Goal: Task Accomplishment & Management: Manage account settings

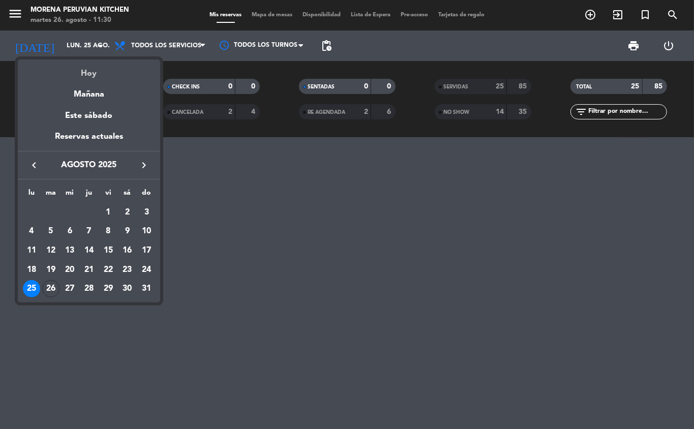
click at [106, 75] on div "Hoy" at bounding box center [89, 69] width 142 height 21
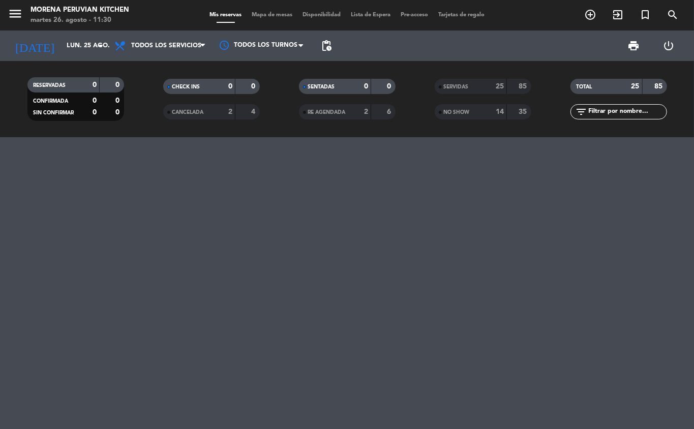
type input "[DATE] ago."
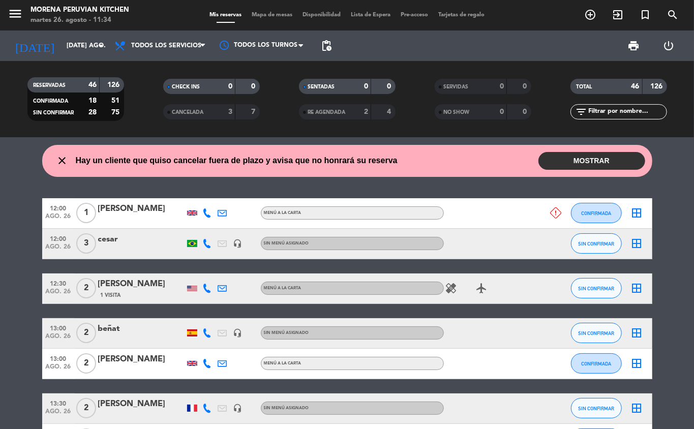
click at [589, 163] on button "MOSTRAR" at bounding box center [591, 161] width 107 height 18
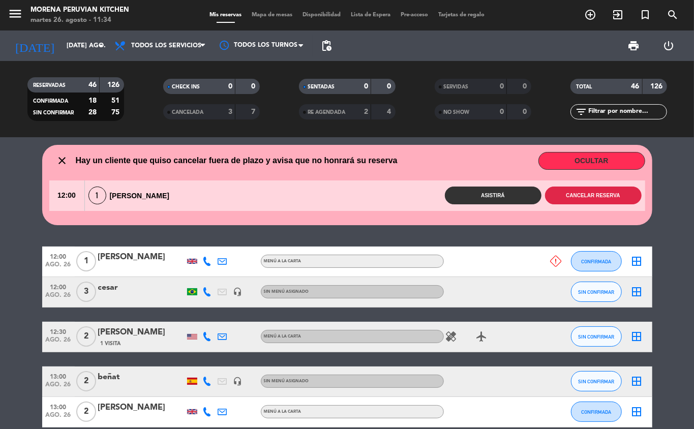
click at [582, 198] on button "Cancelar reserva" at bounding box center [593, 196] width 97 height 18
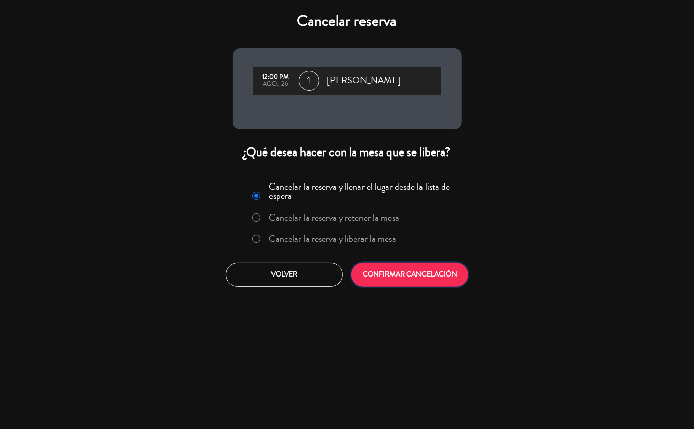
click at [426, 279] on button "CONFIRMAR CANCELACIÓN" at bounding box center [409, 275] width 117 height 24
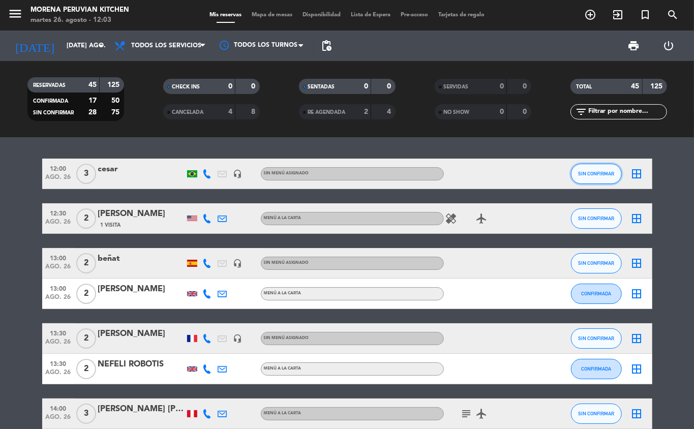
click at [597, 173] on span "SIN CONFIRMAR" at bounding box center [596, 174] width 36 height 6
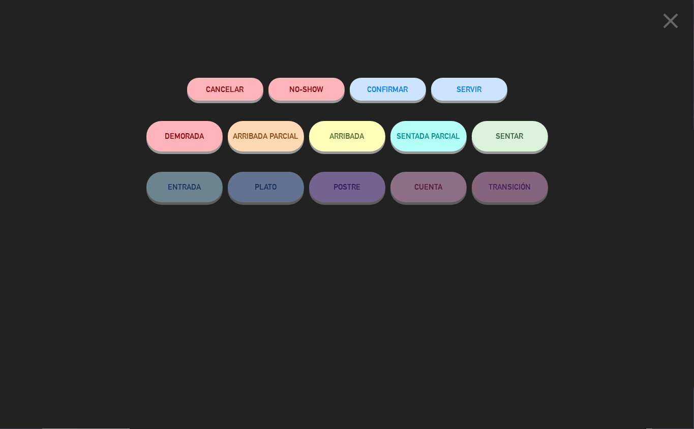
click at [352, 142] on button "ARRIBADA" at bounding box center [347, 136] width 76 height 30
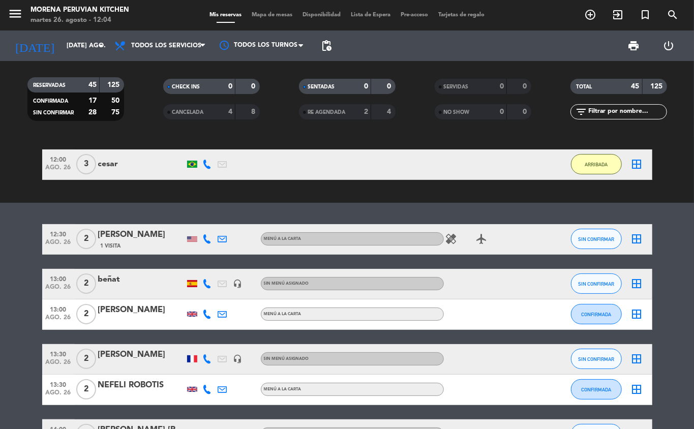
scroll to position [49, 0]
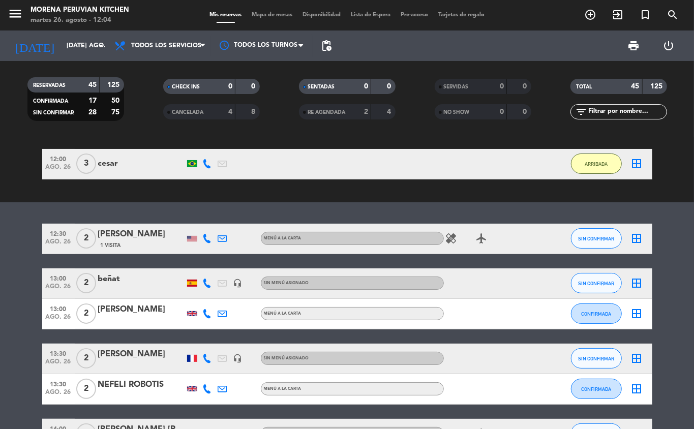
click at [585, 169] on button "ARRIBADA" at bounding box center [596, 164] width 51 height 20
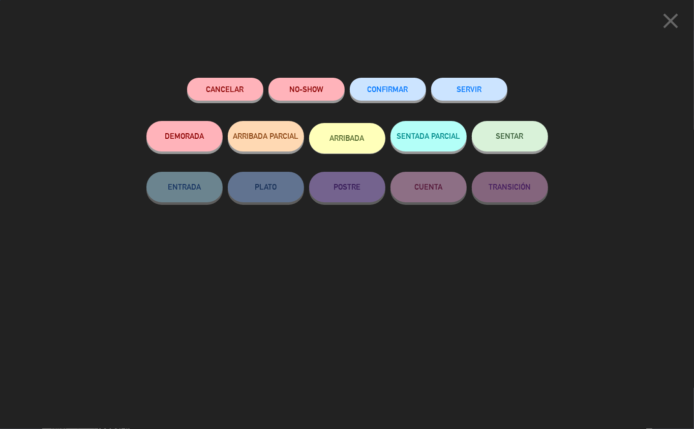
click at [466, 88] on button "SERVIR" at bounding box center [469, 89] width 76 height 23
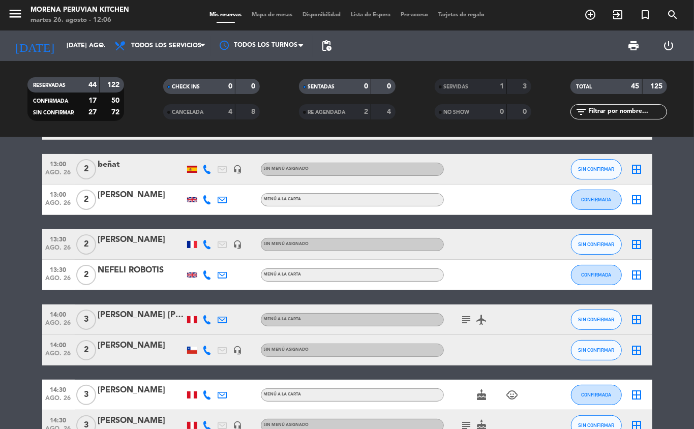
scroll to position [0, 0]
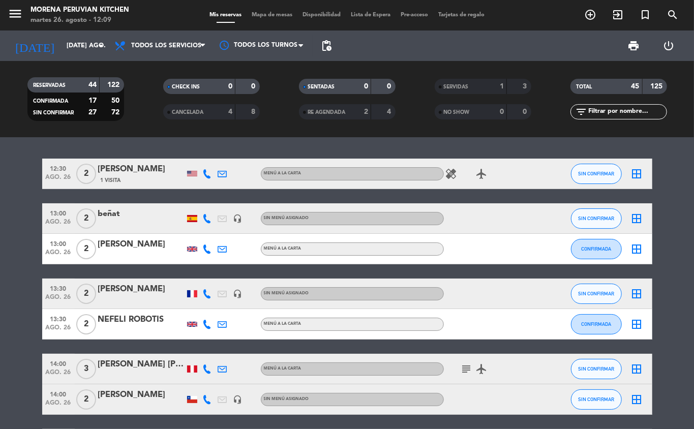
click at [446, 172] on icon "healing" at bounding box center [451, 174] width 12 height 12
click at [452, 170] on icon "healing" at bounding box center [451, 174] width 12 height 12
click at [591, 175] on span "SIN CONFIRMAR" at bounding box center [596, 174] width 36 height 6
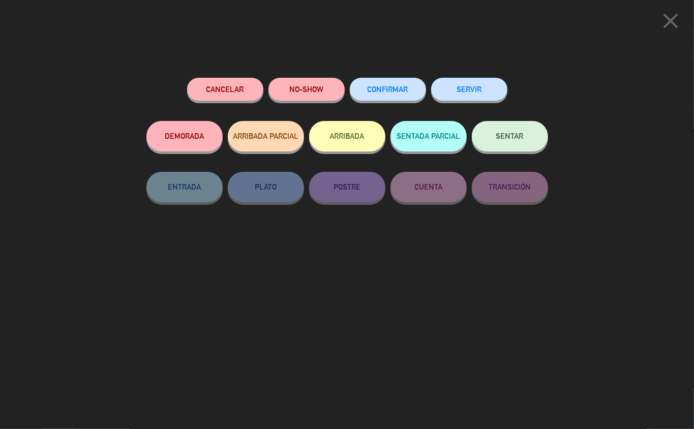
click at [354, 136] on button "ARRIBADA" at bounding box center [347, 136] width 76 height 30
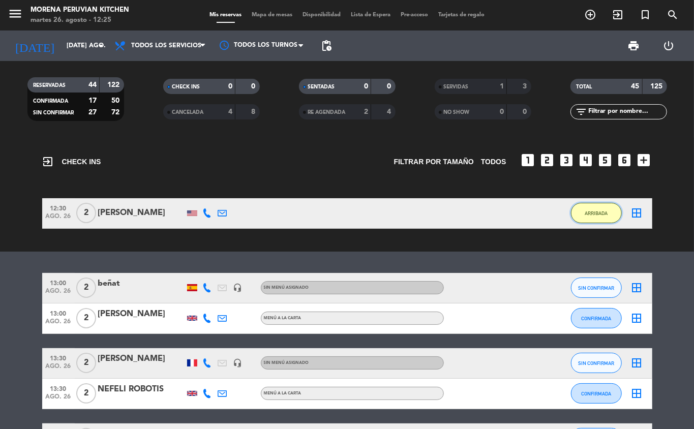
click at [596, 212] on span "ARRIBADA" at bounding box center [596, 213] width 23 height 6
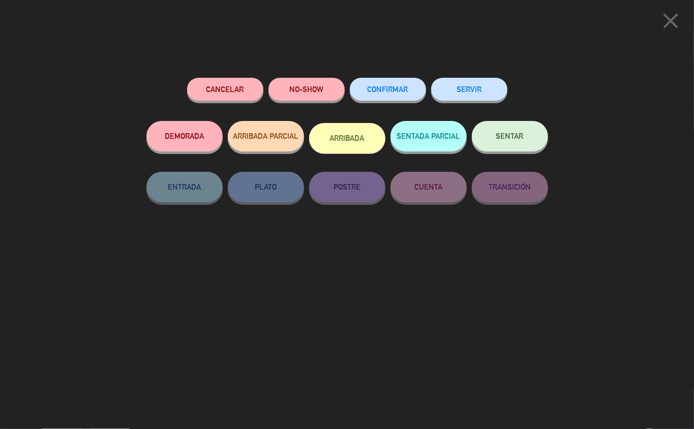
click at [473, 86] on button "SERVIR" at bounding box center [469, 89] width 76 height 23
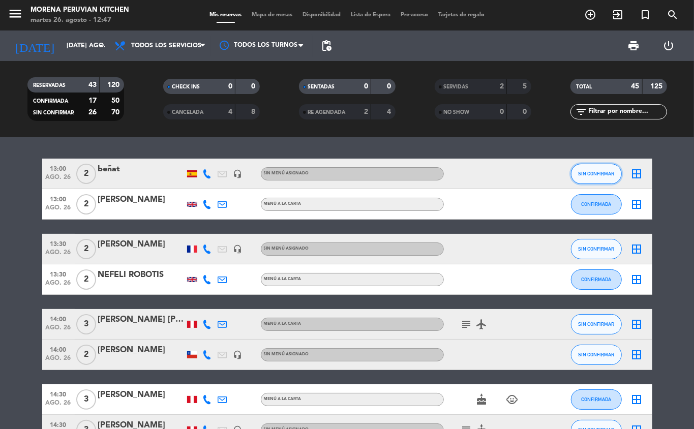
click at [600, 173] on span "SIN CONFIRMAR" at bounding box center [596, 174] width 36 height 6
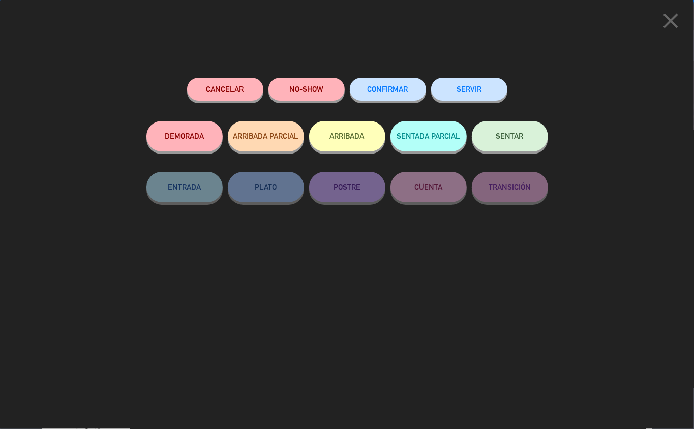
click at [350, 135] on button "ARRIBADA" at bounding box center [347, 136] width 76 height 30
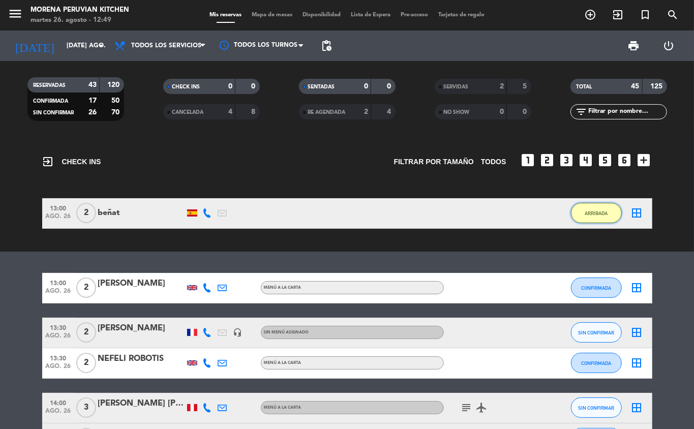
click at [604, 217] on button "ARRIBADA" at bounding box center [596, 213] width 51 height 20
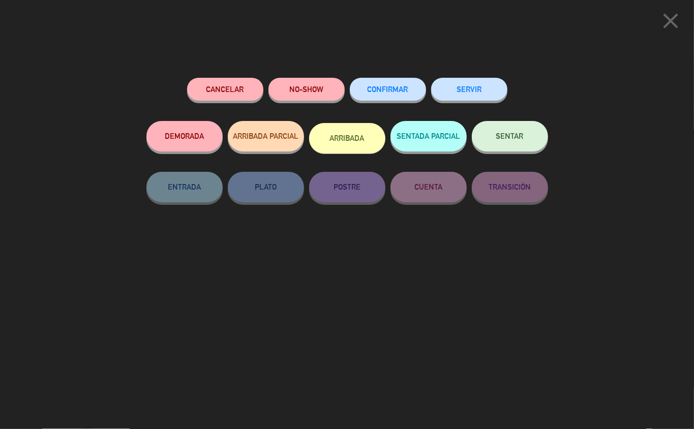
click at [479, 96] on button "SERVIR" at bounding box center [469, 89] width 76 height 23
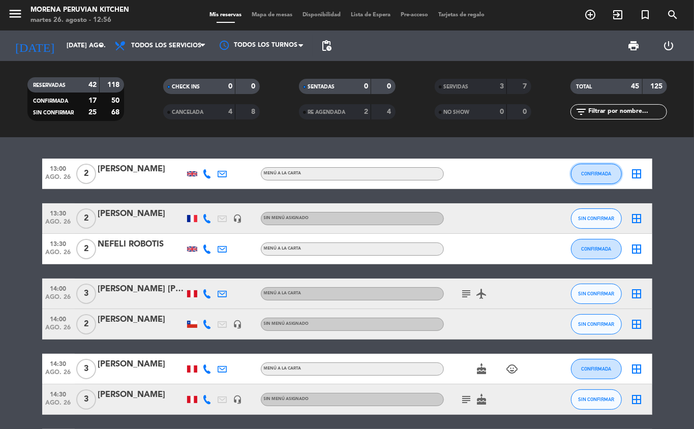
click at [589, 173] on span "CONFIRMADA" at bounding box center [596, 174] width 30 height 6
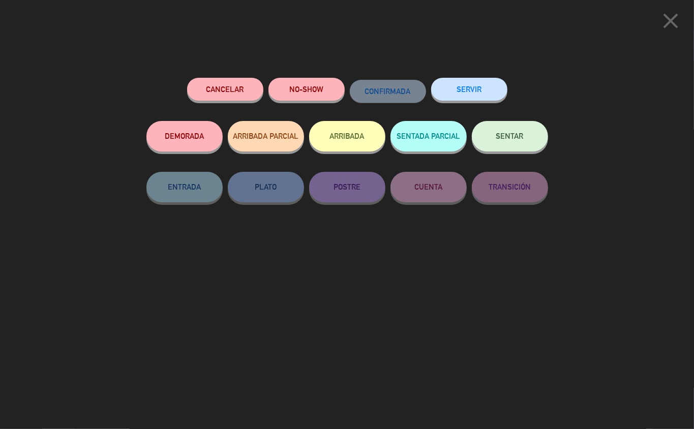
click at [343, 144] on button "ARRIBADA" at bounding box center [347, 136] width 76 height 30
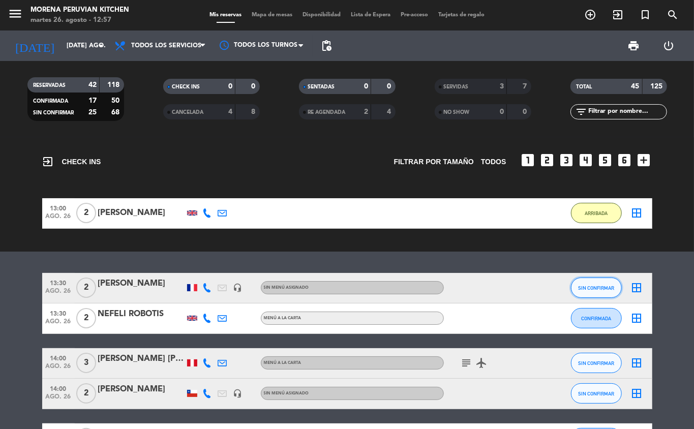
click at [596, 288] on span "SIN CONFIRMAR" at bounding box center [596, 288] width 36 height 6
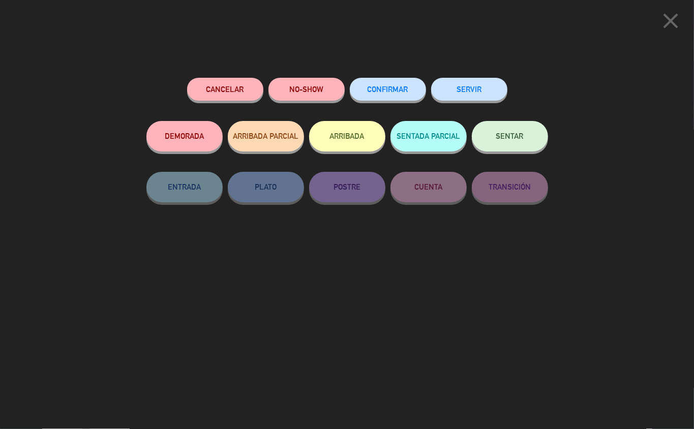
click at [351, 135] on button "ARRIBADA" at bounding box center [347, 136] width 76 height 30
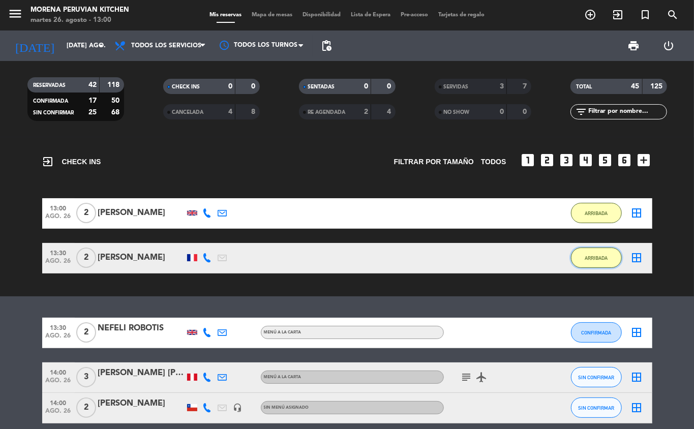
click at [585, 260] on span "ARRIBADA" at bounding box center [596, 258] width 23 height 6
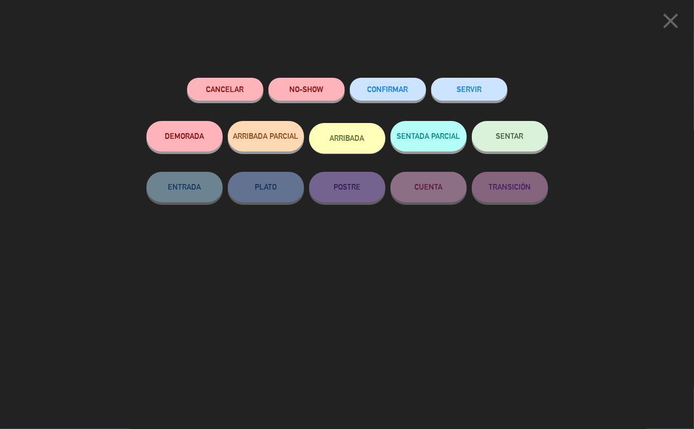
click at [489, 91] on button "SERVIR" at bounding box center [469, 89] width 76 height 23
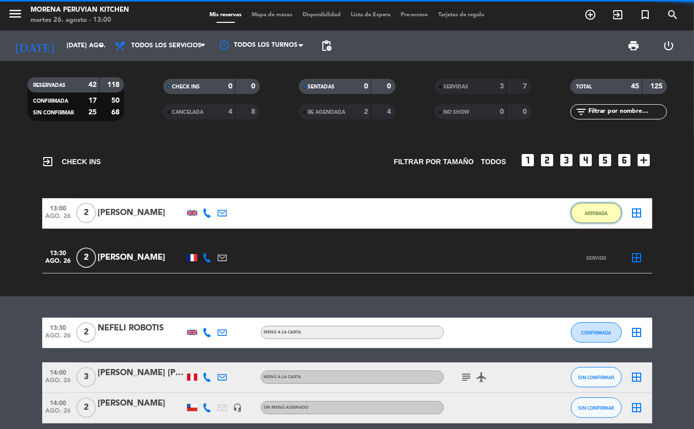
click at [584, 220] on button "ARRIBADA" at bounding box center [596, 213] width 51 height 20
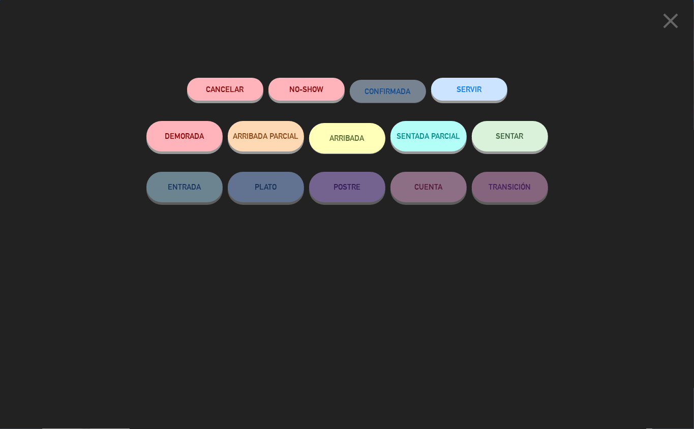
click at [462, 93] on button "SERVIR" at bounding box center [469, 89] width 76 height 23
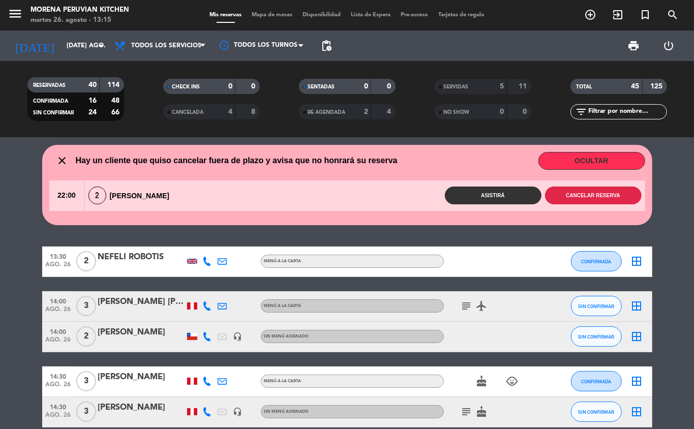
click at [600, 196] on button "Cancelar reserva" at bounding box center [593, 196] width 97 height 18
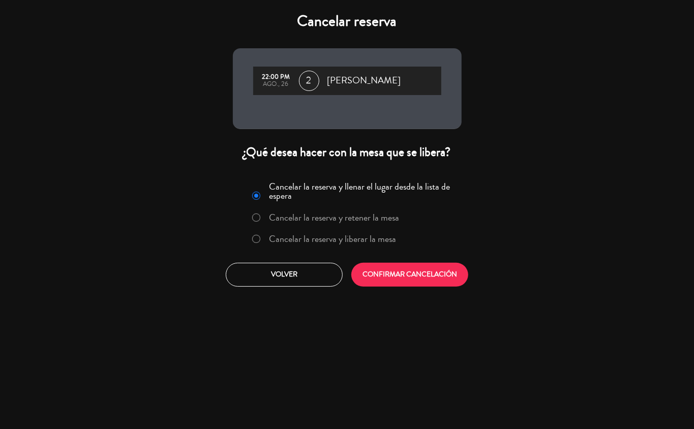
click at [382, 240] on label "Cancelar la reserva y liberar la mesa" at bounding box center [332, 238] width 127 height 9
click at [417, 283] on button "CONFIRMAR CANCELACIÓN" at bounding box center [409, 275] width 117 height 24
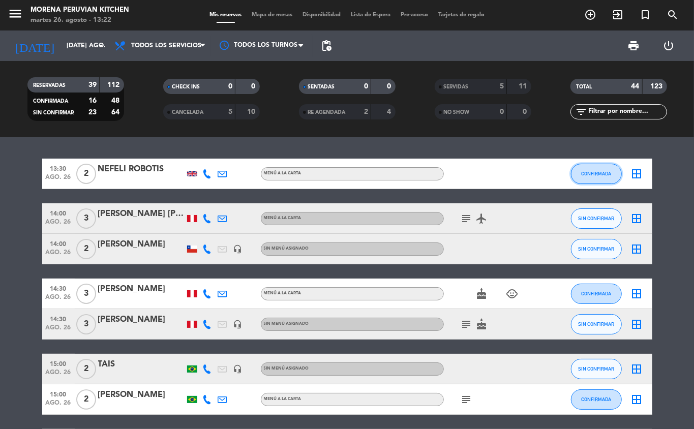
click at [595, 175] on span "CONFIRMADA" at bounding box center [596, 174] width 30 height 6
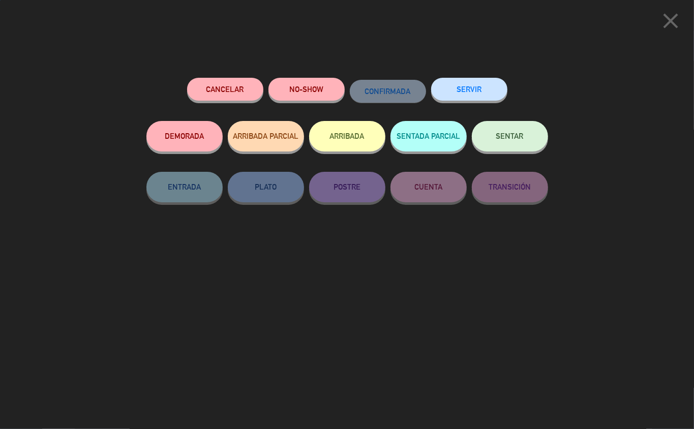
click at [456, 89] on button "SERVIR" at bounding box center [469, 89] width 76 height 23
